Goal: Information Seeking & Learning: Learn about a topic

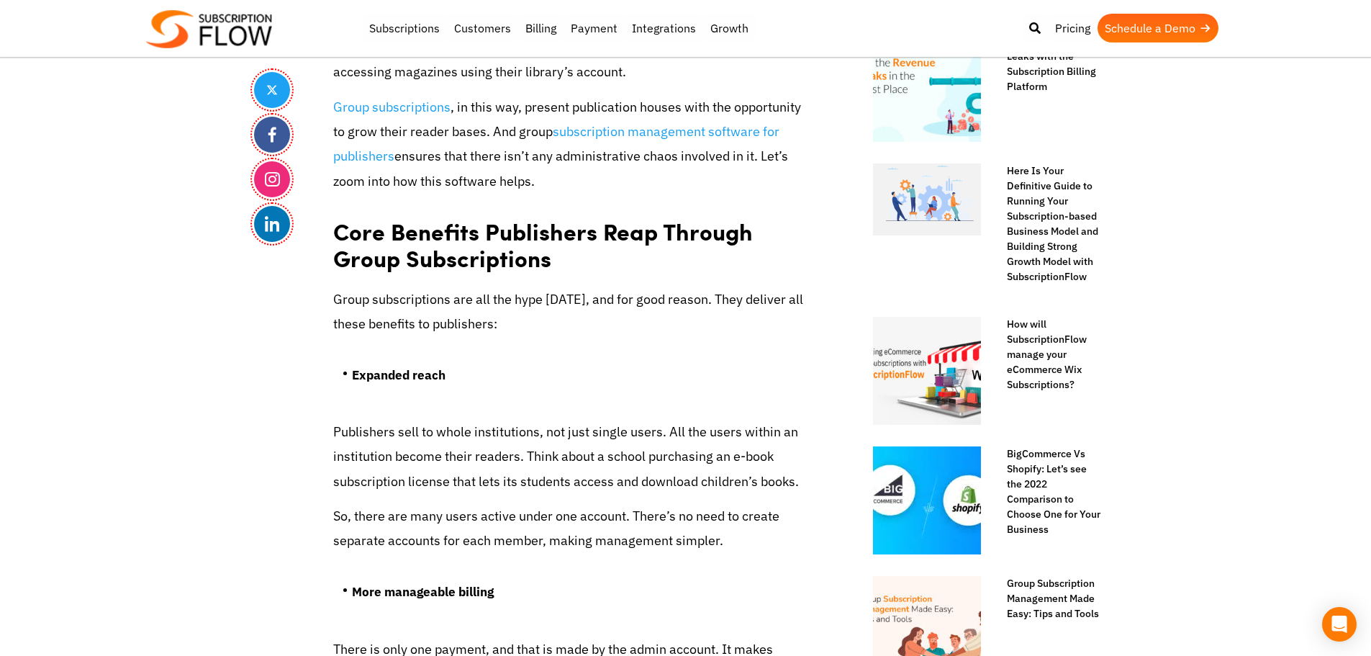
scroll to position [720, 0]
drag, startPoint x: 1343, startPoint y: 328, endPoint x: 1128, endPoint y: 30, distance: 367.6
click at [417, 234] on h2 "Core Benefits Publishers Reap Through Group Subscriptions" at bounding box center [570, 240] width 475 height 72
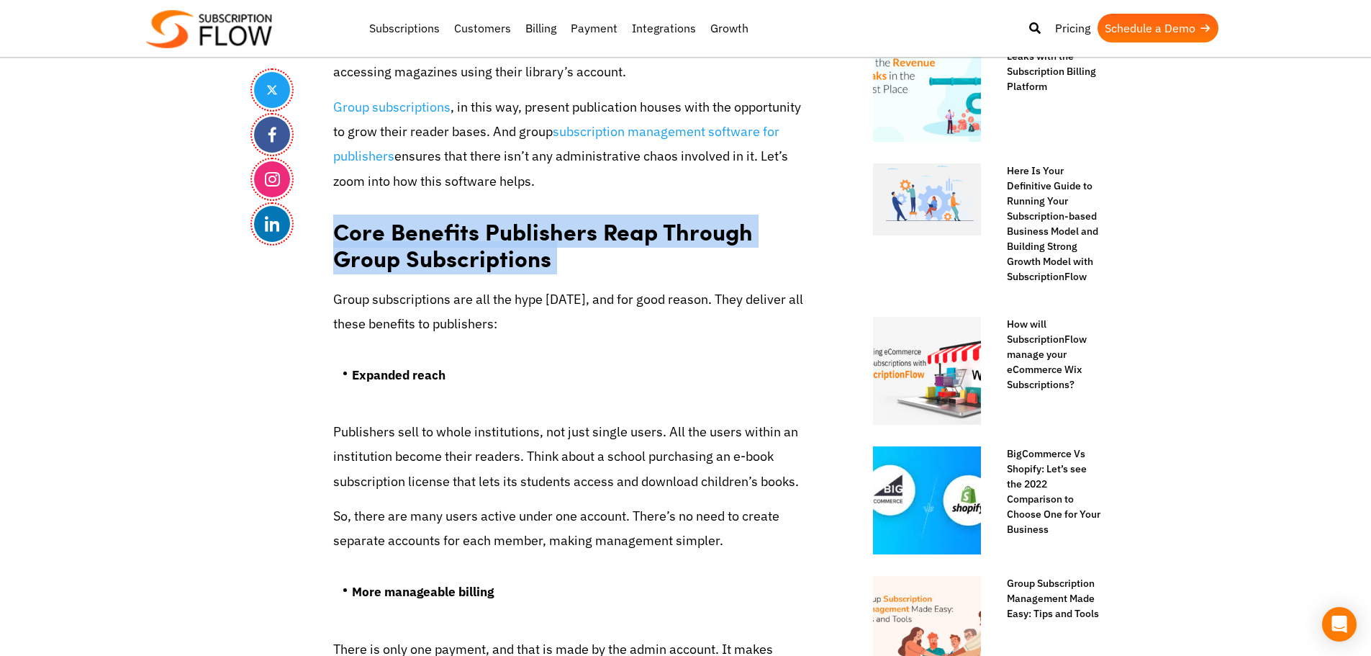
click at [417, 234] on h2 "Core Benefits Publishers Reap Through Group Subscriptions" at bounding box center [570, 240] width 475 height 72
click at [517, 264] on h2 "Core Benefits Publishers Reap Through Group Subscriptions" at bounding box center [570, 240] width 475 height 72
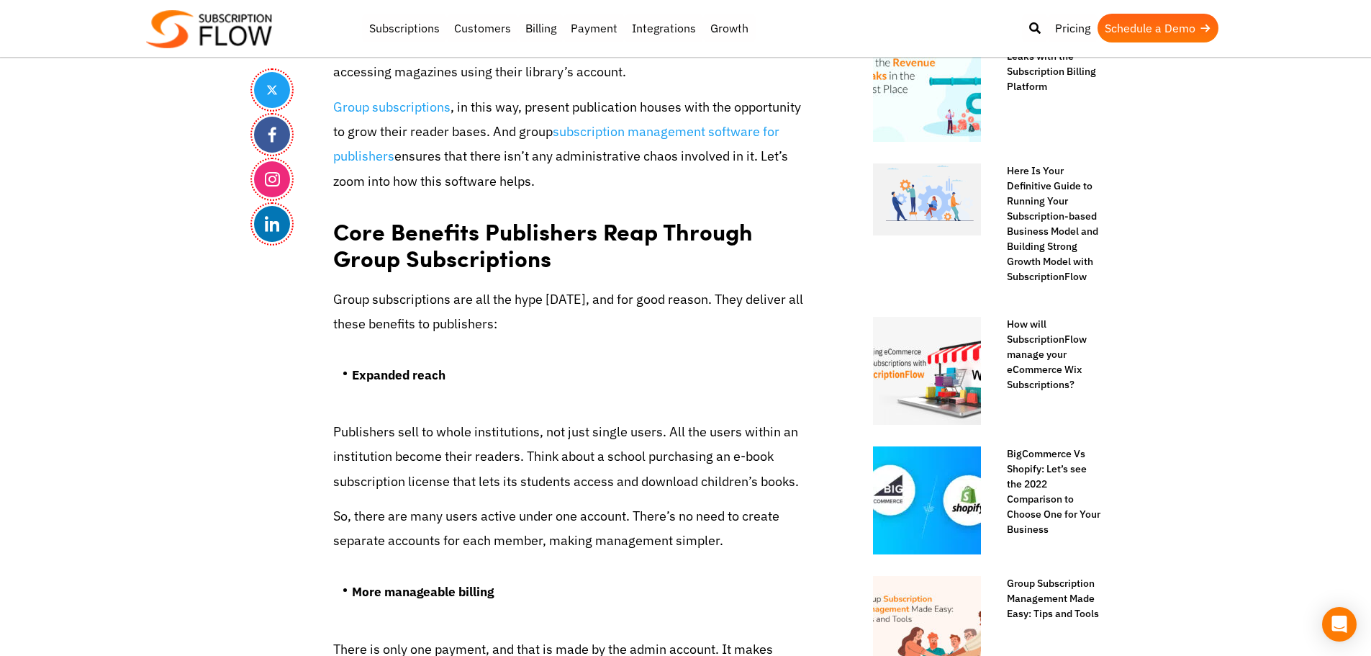
click at [423, 252] on h2 "Core Benefits Publishers Reap Through Group Subscriptions" at bounding box center [570, 240] width 475 height 72
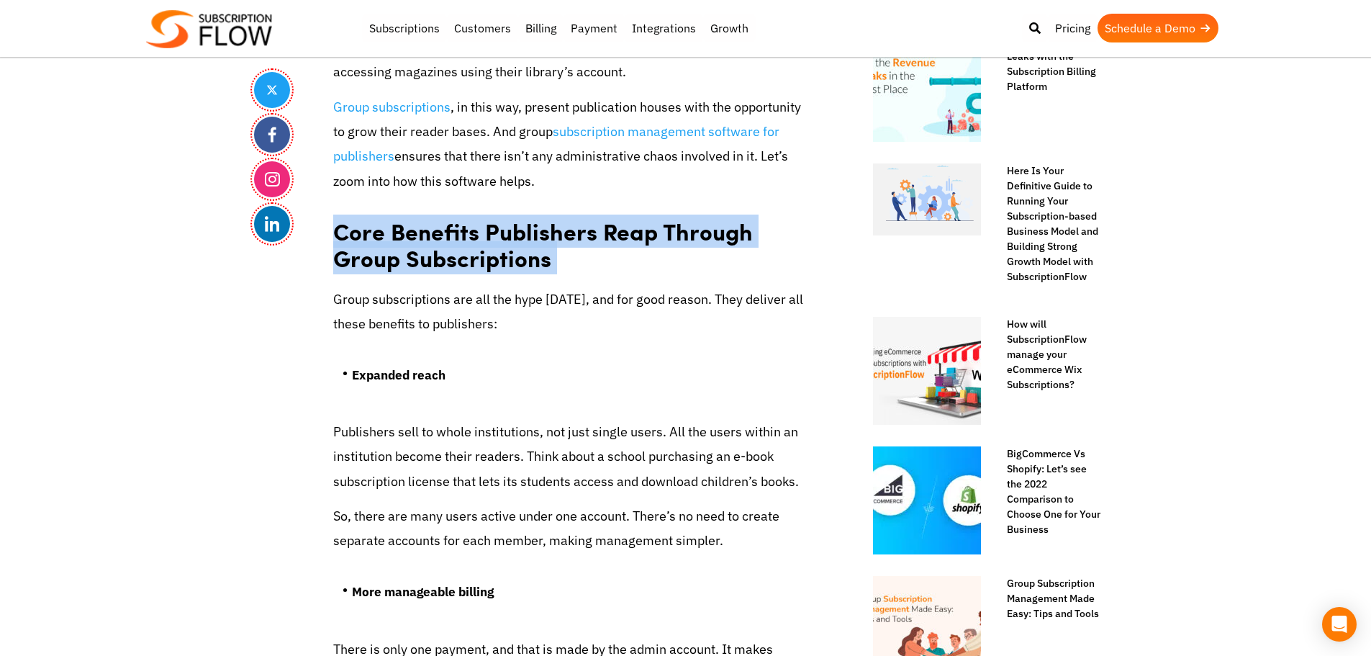
drag, startPoint x: 423, startPoint y: 252, endPoint x: 518, endPoint y: 238, distance: 96.8
click at [431, 252] on h2 "Core Benefits Publishers Reap Through Group Subscriptions" at bounding box center [570, 240] width 475 height 72
click at [518, 238] on h2 "Core Benefits Publishers Reap Through Group Subscriptions" at bounding box center [570, 240] width 475 height 72
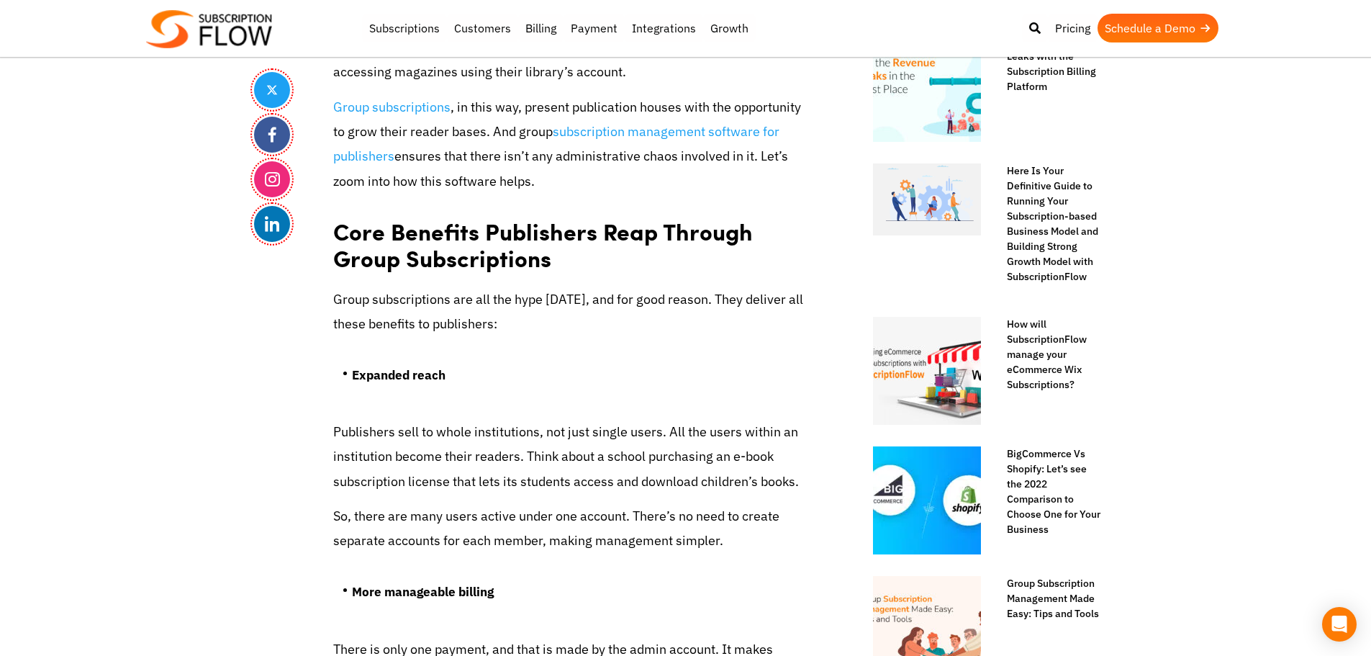
drag, startPoint x: 227, startPoint y: 348, endPoint x: 515, endPoint y: 12, distance: 442.6
